Goal: Find specific page/section: Find specific page/section

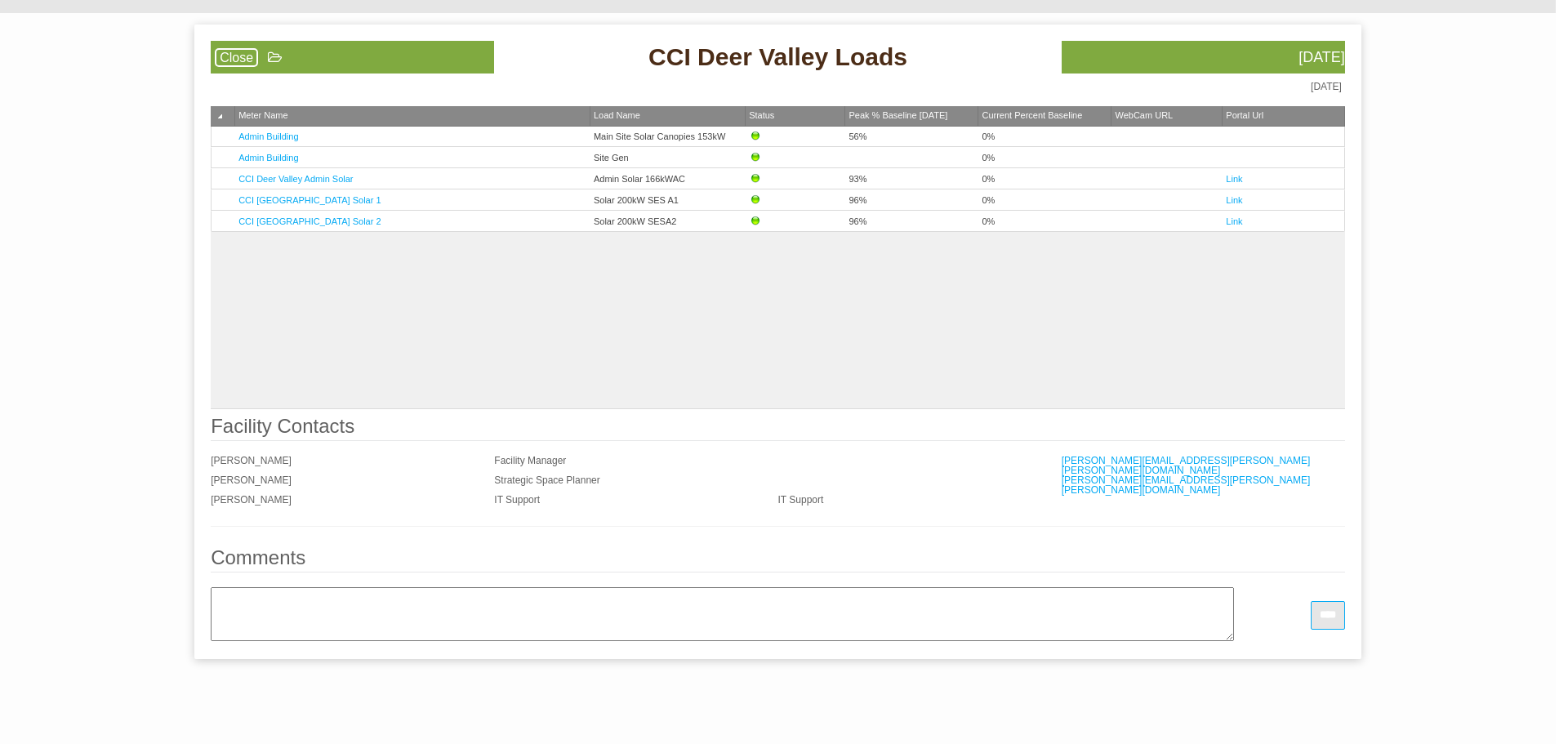
click at [233, 55] on link "Close" at bounding box center [236, 57] width 43 height 19
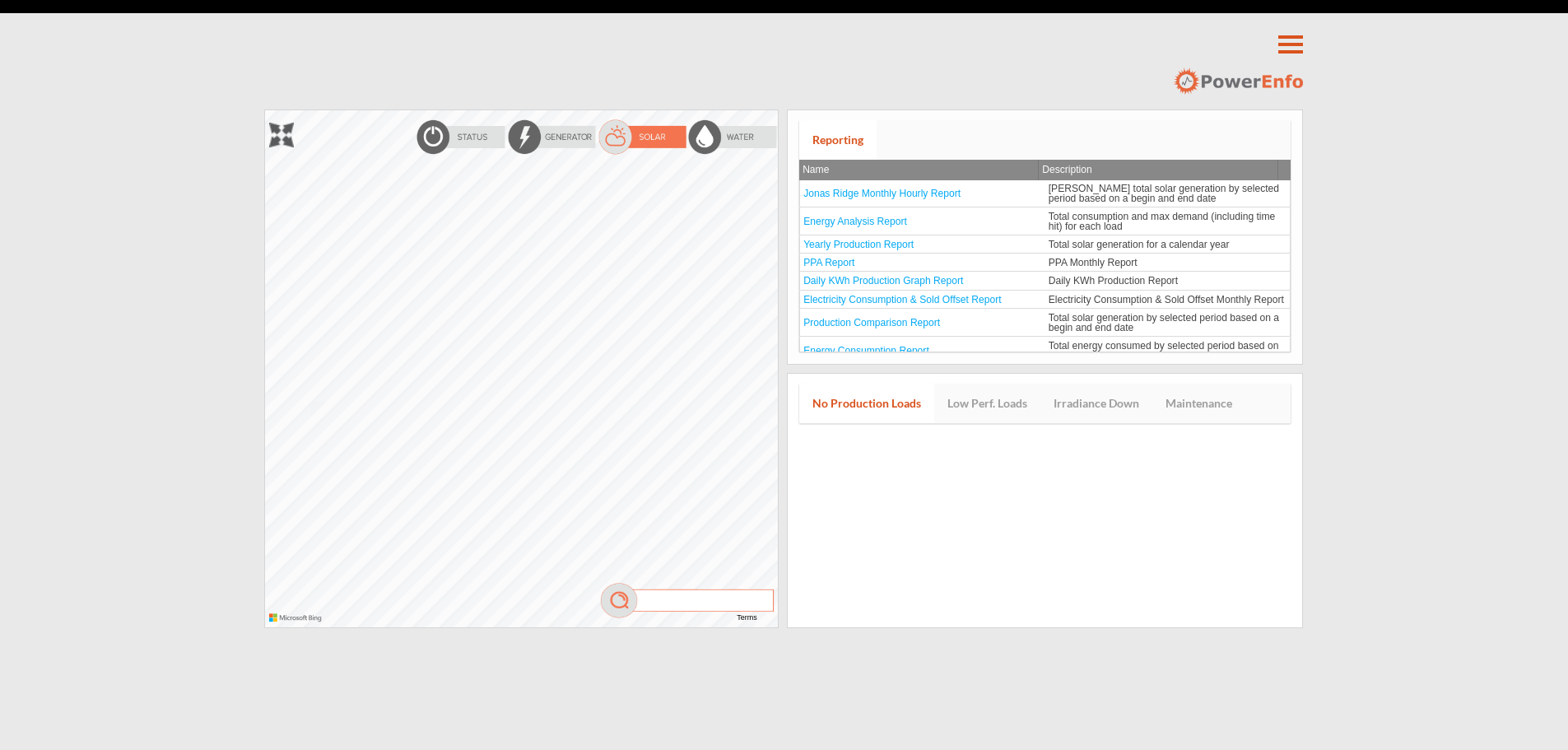
click at [265, 110] on div at bounding box center [265, 110] width 0 height 0
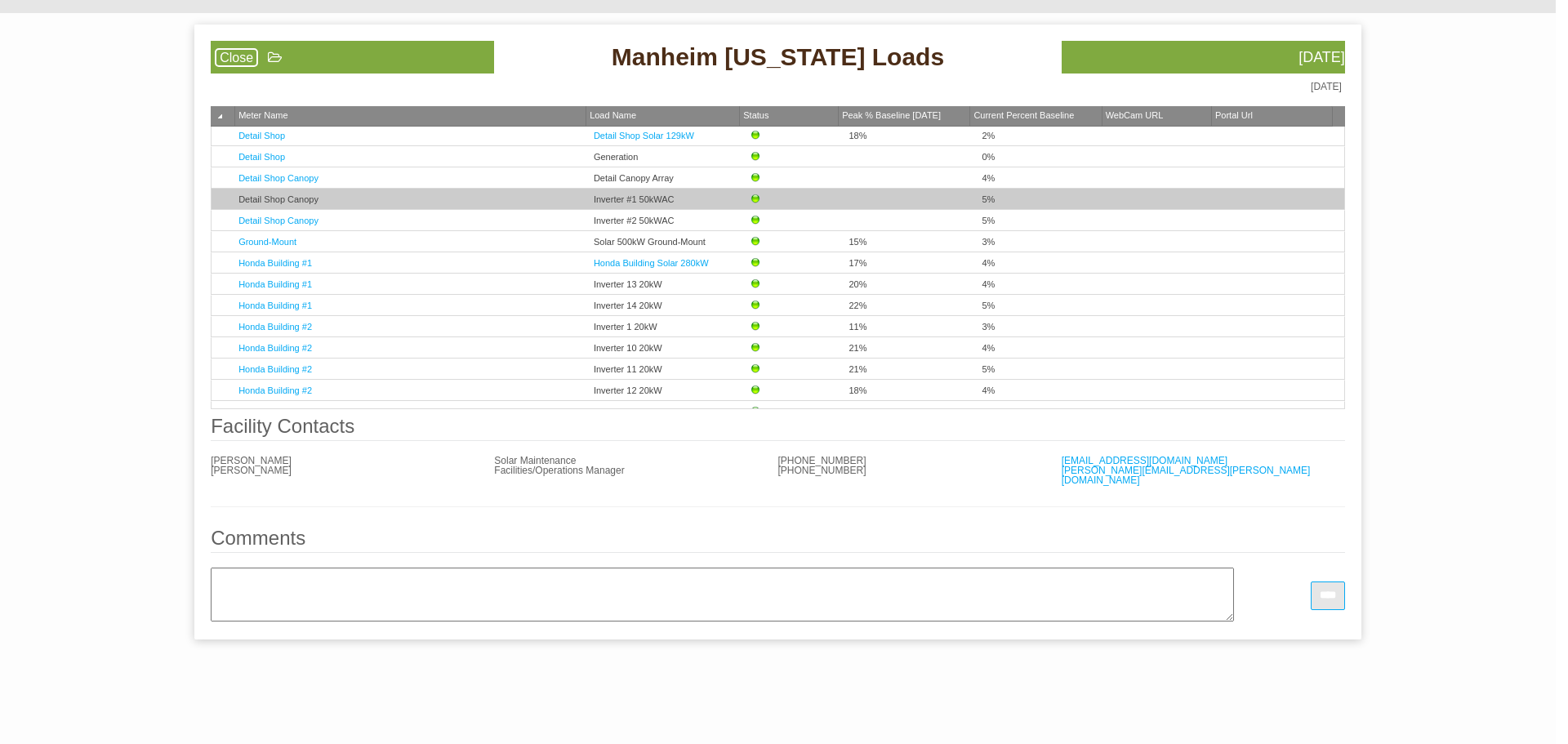
scroll to position [408, 0]
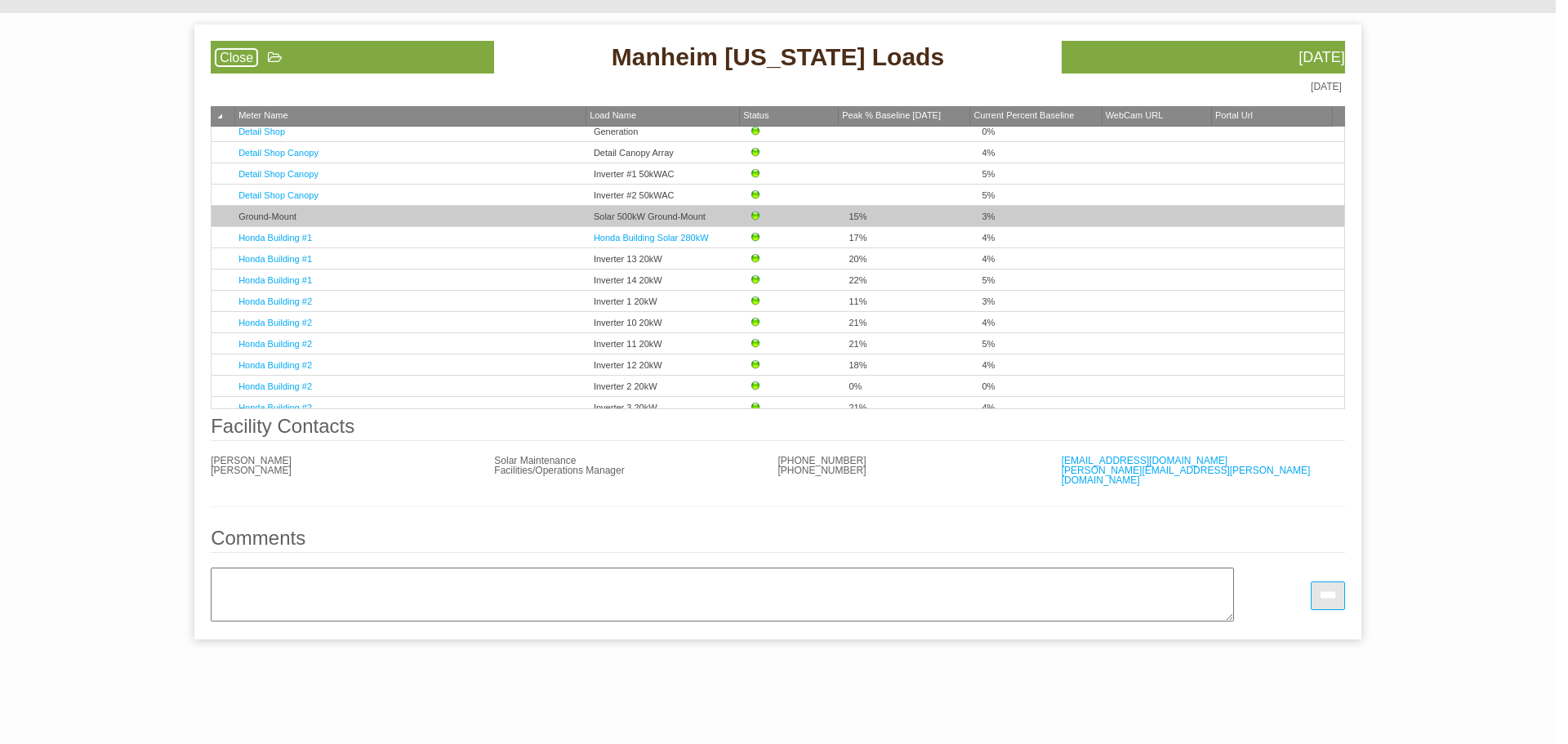
click at [343, 217] on td "Ground-Mount" at bounding box center [412, 217] width 355 height 22
click at [253, 220] on link "Ground-Mount" at bounding box center [267, 217] width 58 height 10
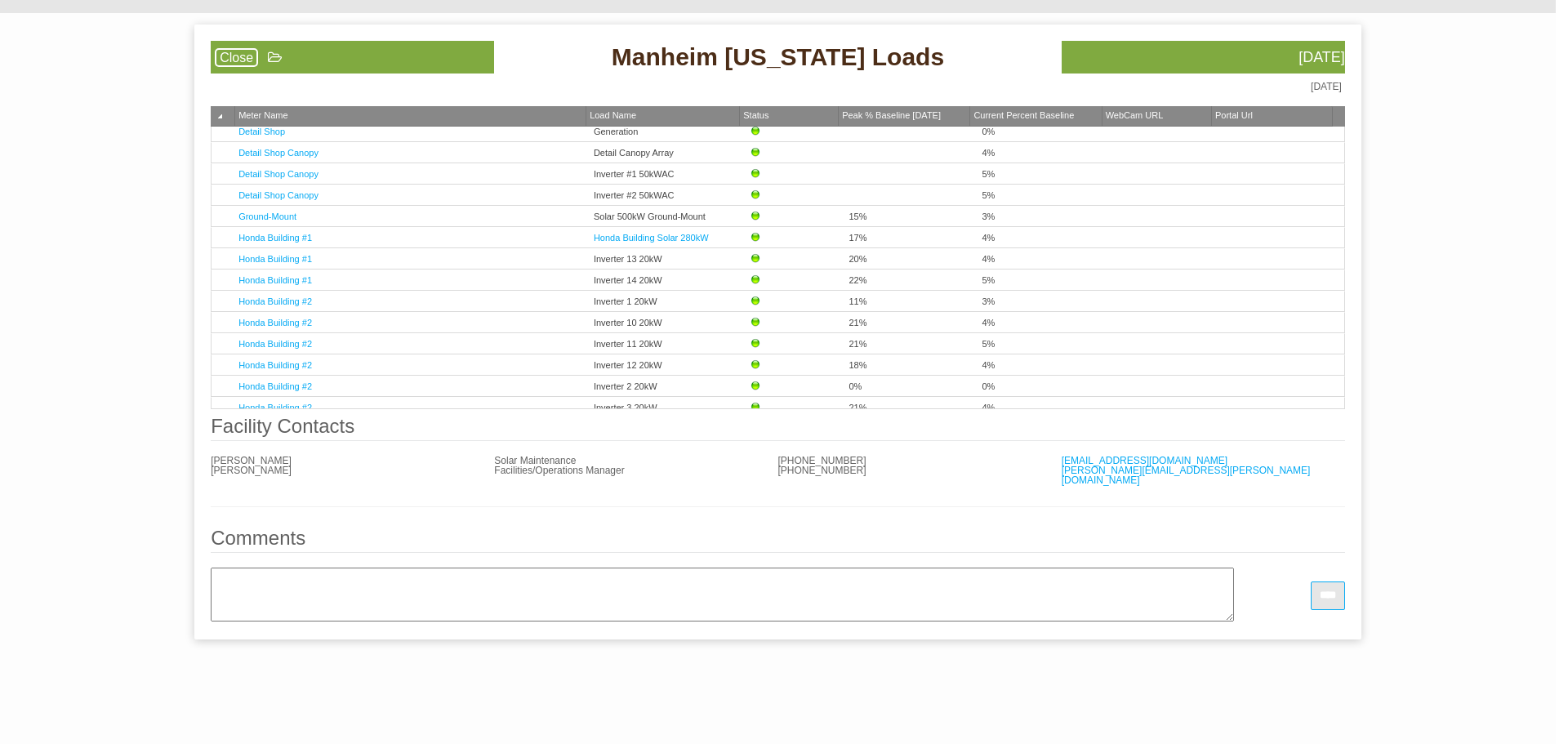
click at [233, 52] on link "Close" at bounding box center [236, 57] width 43 height 19
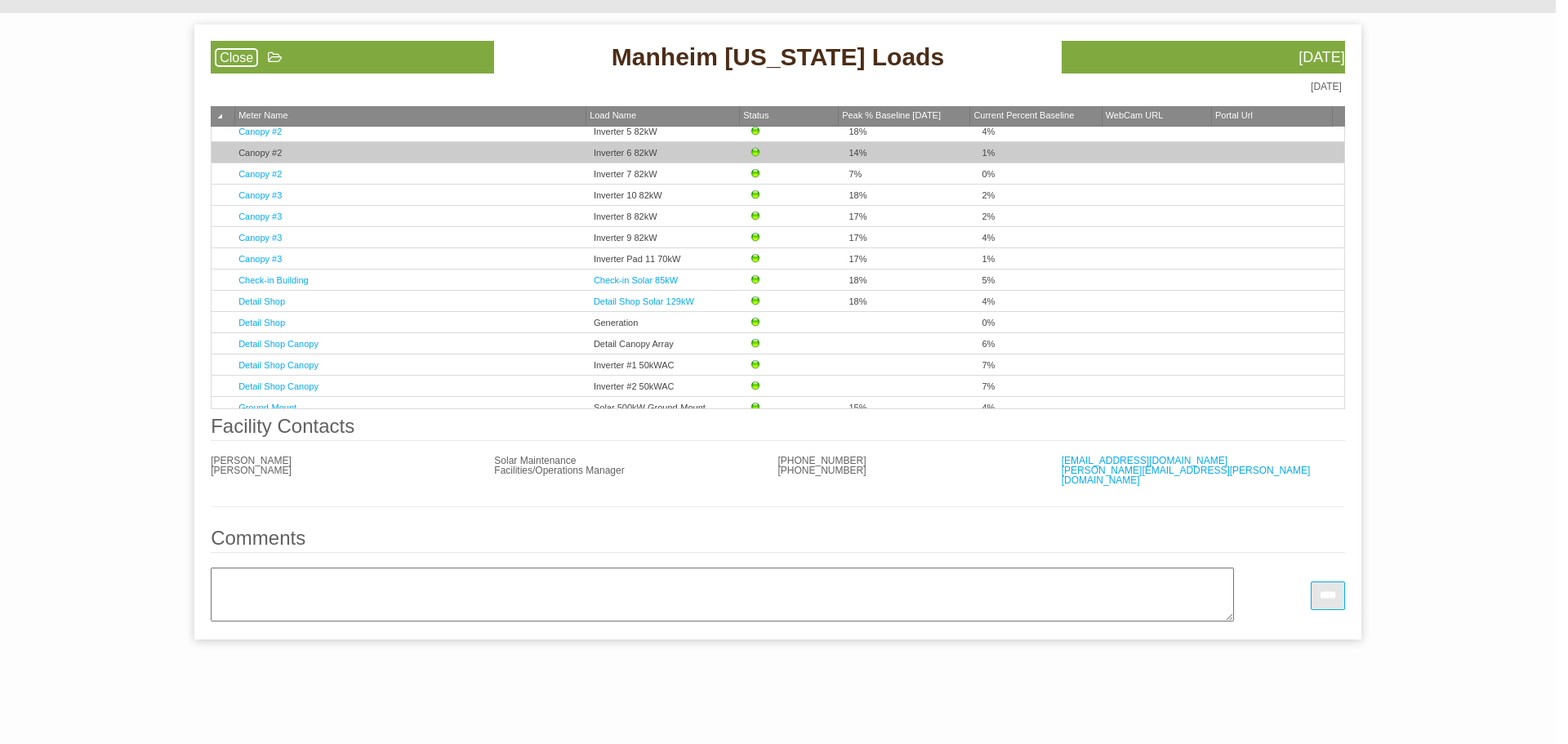
scroll to position [245, 0]
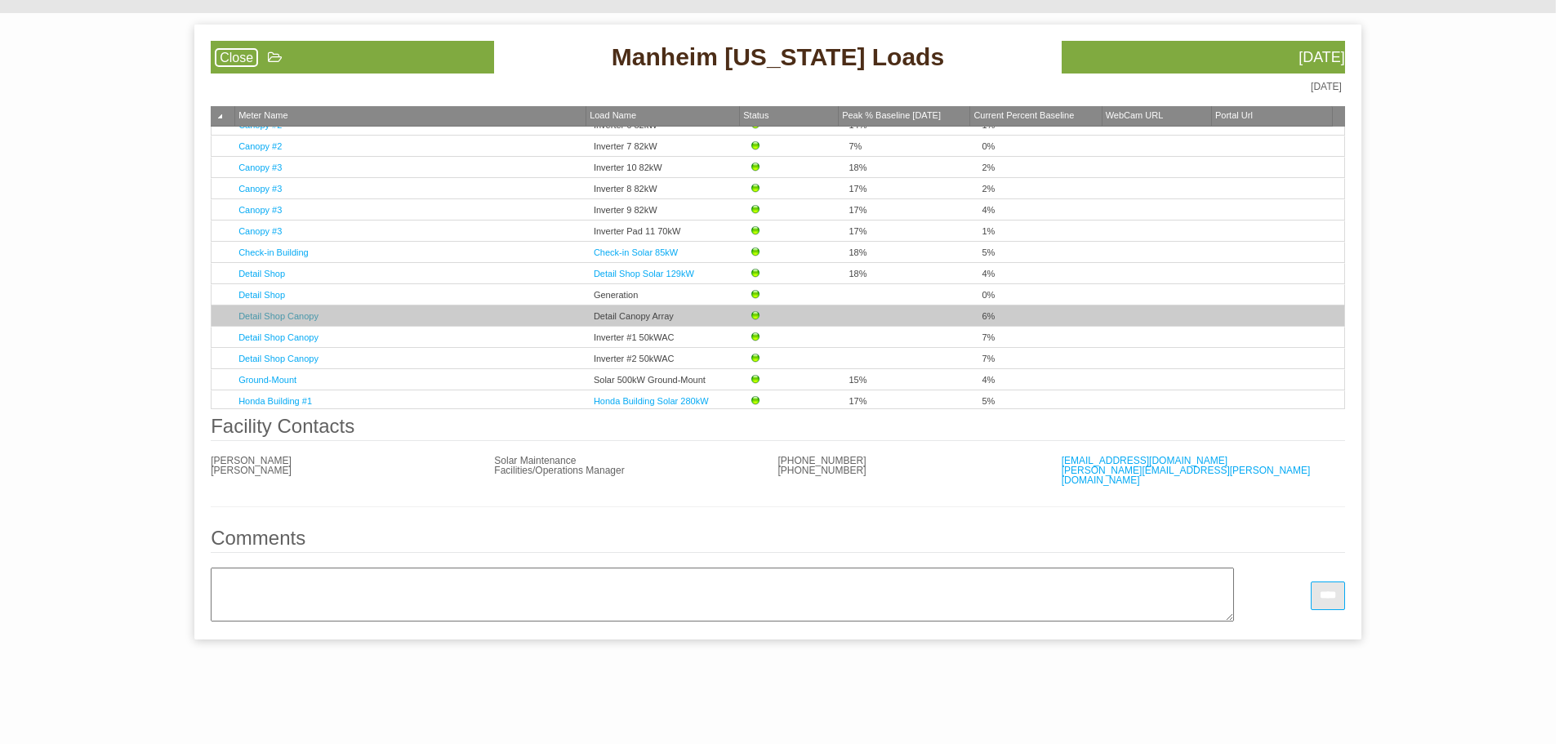
click at [271, 315] on link "Detail Shop Canopy" at bounding box center [278, 316] width 80 height 10
click at [272, 318] on link "Detail Shop Canopy" at bounding box center [278, 316] width 80 height 10
